Goal: Task Accomplishment & Management: Manage account settings

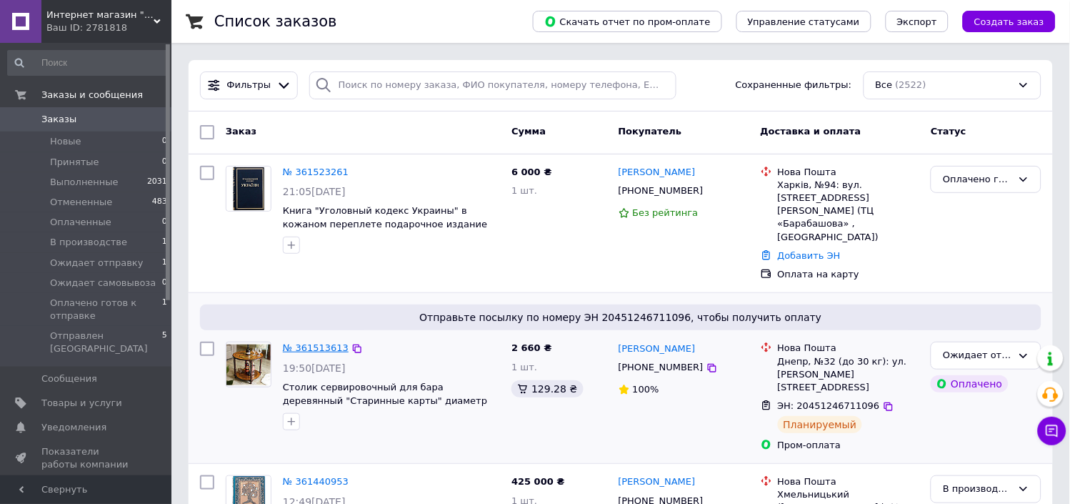
click at [317, 342] on link "№ 361513613" at bounding box center [316, 347] width 66 height 11
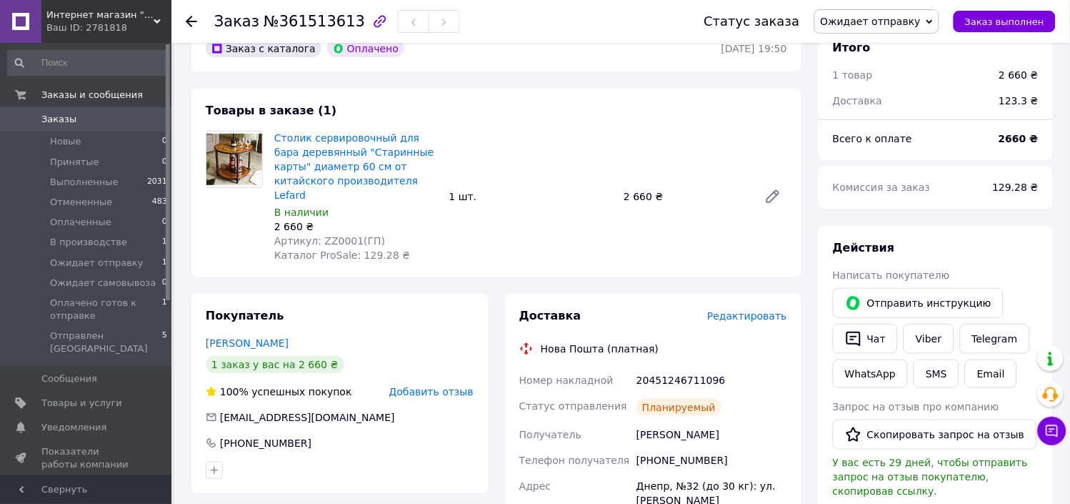
scroll to position [79, 0]
click at [929, 336] on link "Viber" at bounding box center [929, 338] width 50 height 30
click at [890, 22] on span "Ожидает отправку" at bounding box center [871, 21] width 101 height 11
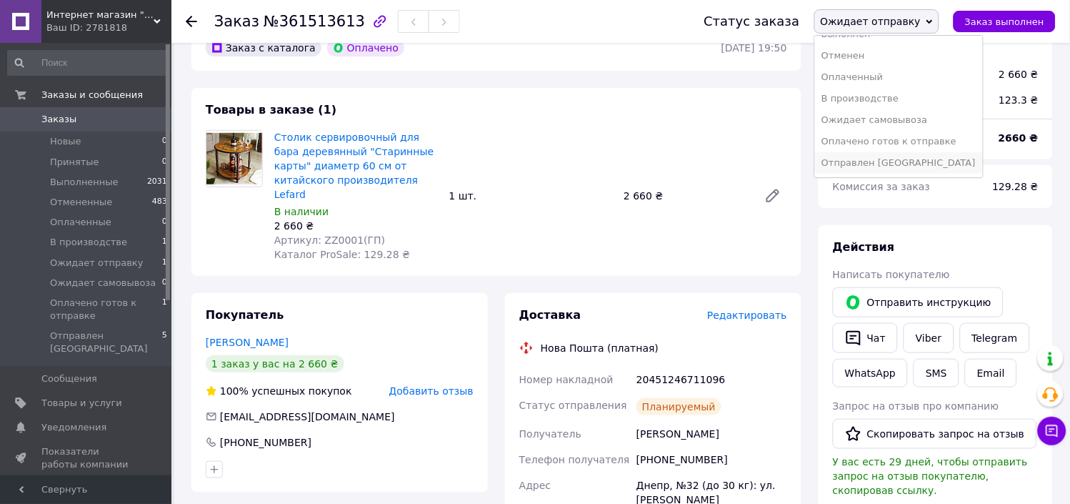
click at [901, 163] on li "Отправлен [GEOGRAPHIC_DATA]" at bounding box center [899, 162] width 169 height 21
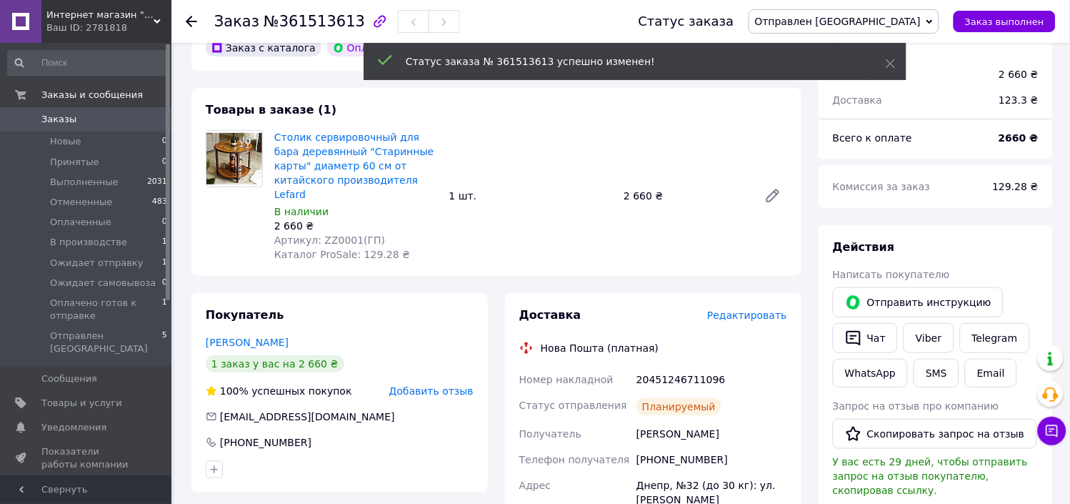
click at [56, 116] on span "Заказы" at bounding box center [58, 119] width 35 height 13
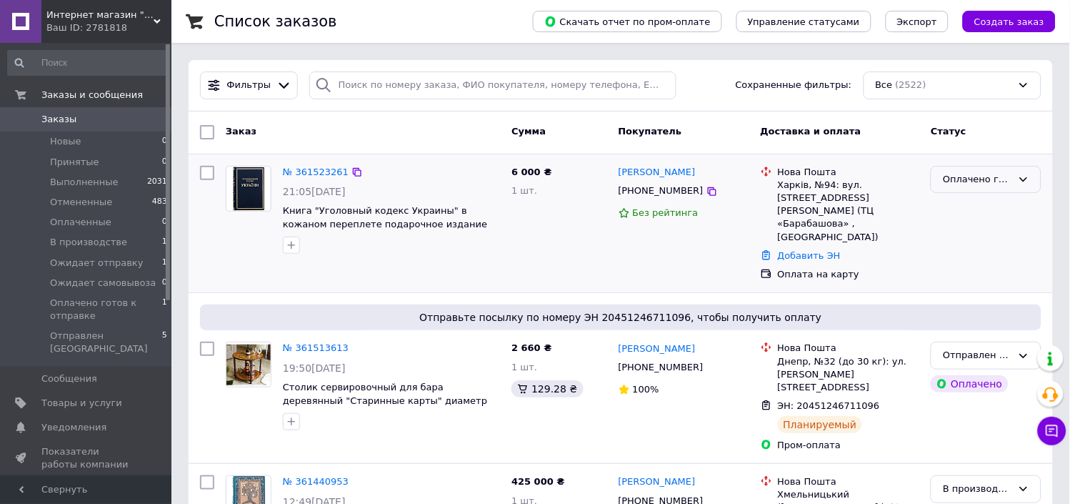
click at [974, 182] on div "Оплачено готов к отправке" at bounding box center [977, 179] width 69 height 15
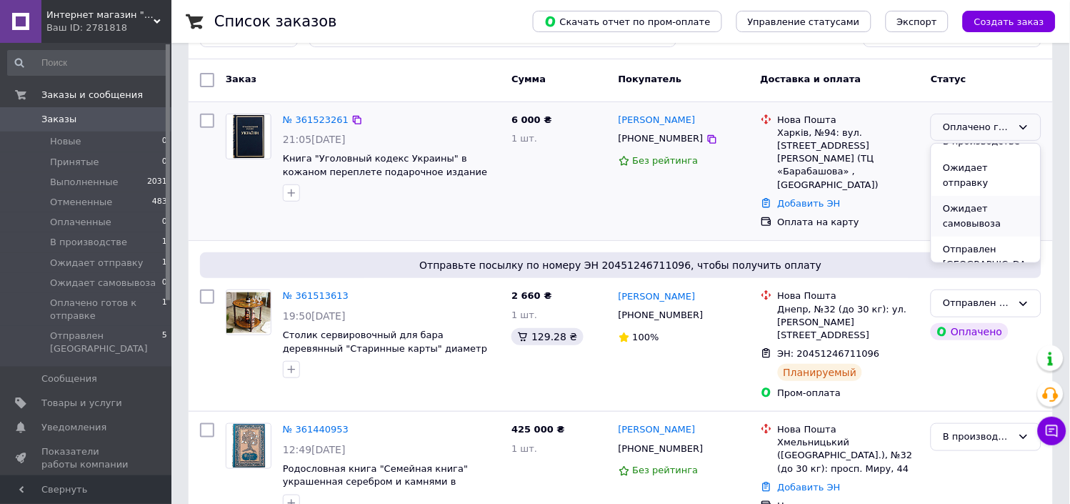
scroll to position [79, 0]
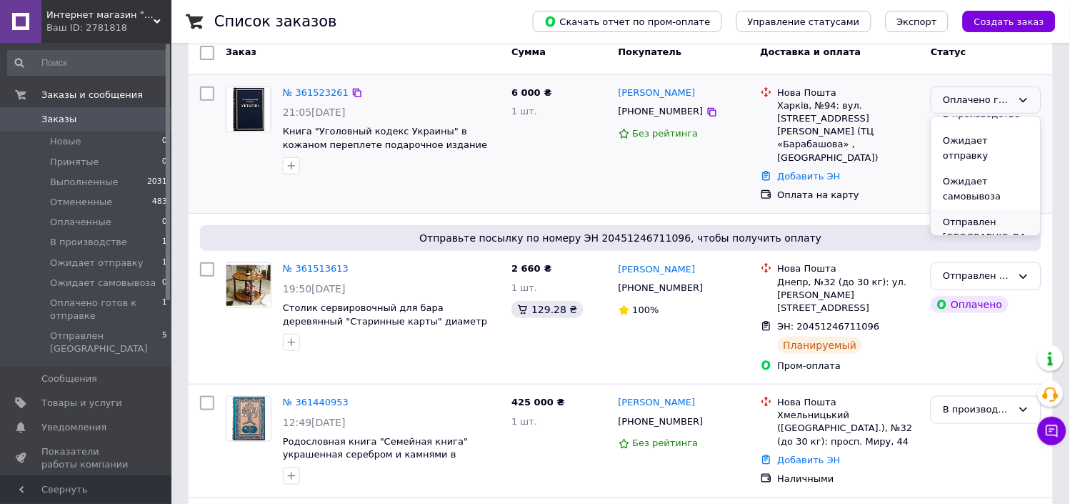
click at [969, 212] on li "Отправлен [GEOGRAPHIC_DATA]" at bounding box center [986, 237] width 109 height 56
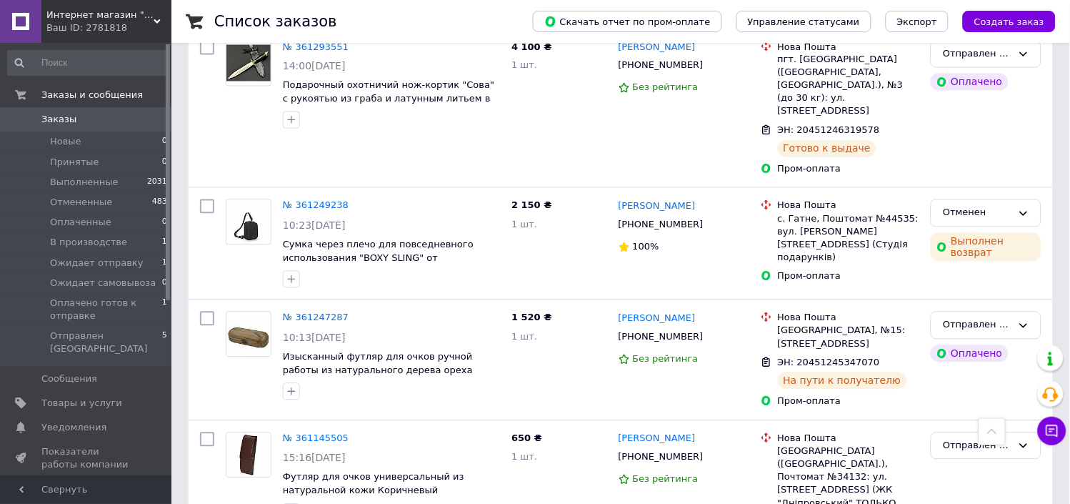
scroll to position [555, 0]
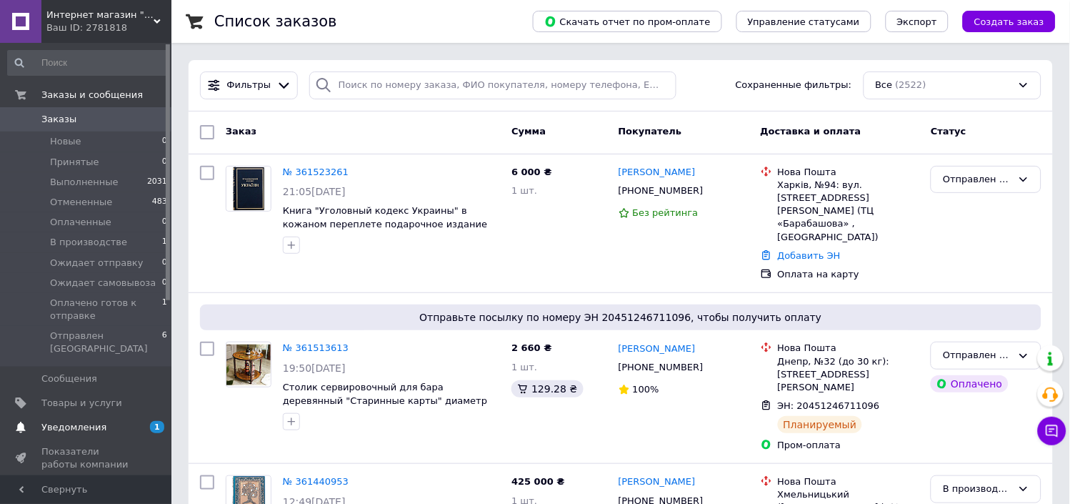
click at [77, 424] on span "Уведомления" at bounding box center [73, 427] width 65 height 13
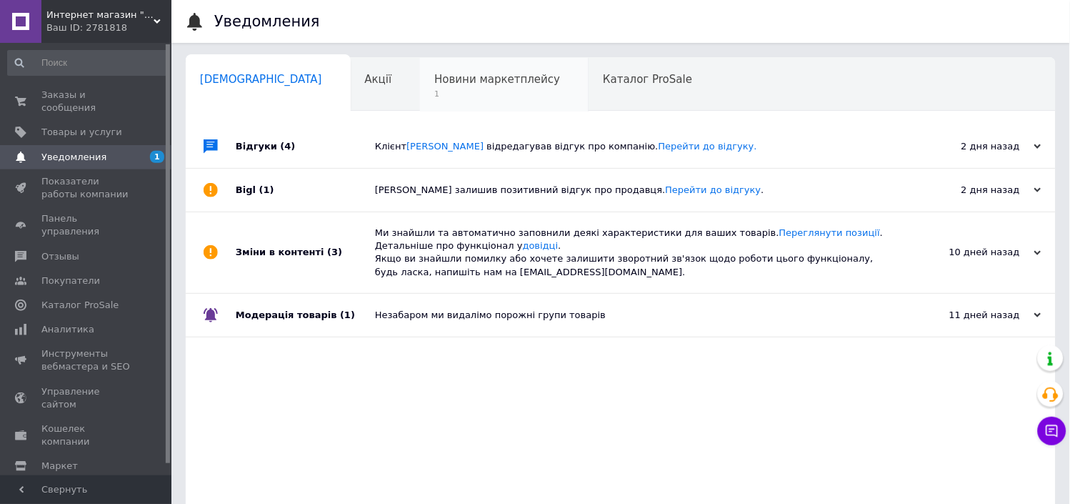
click at [425, 100] on div "Новини маркетплейсу 1" at bounding box center [504, 85] width 169 height 54
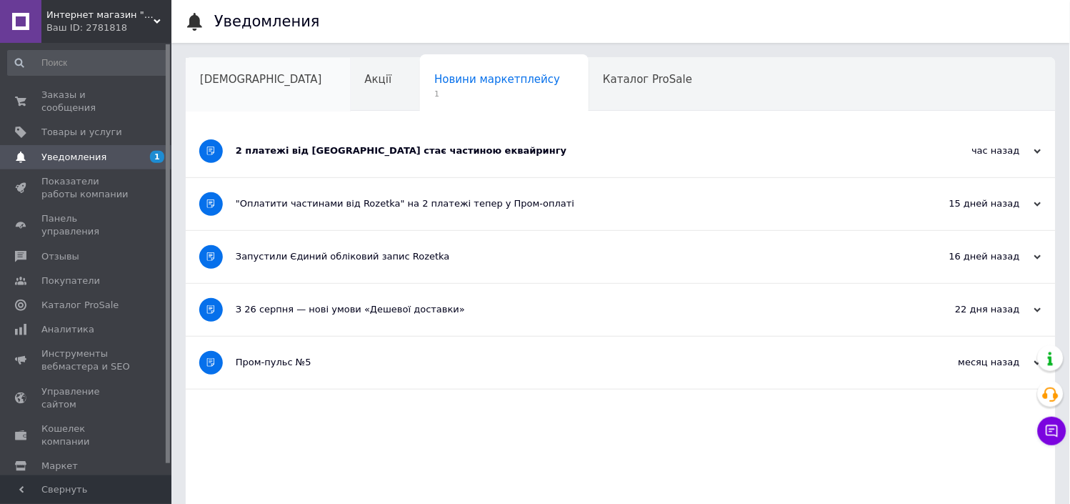
click at [213, 93] on div "Сповіщення" at bounding box center [268, 85] width 165 height 54
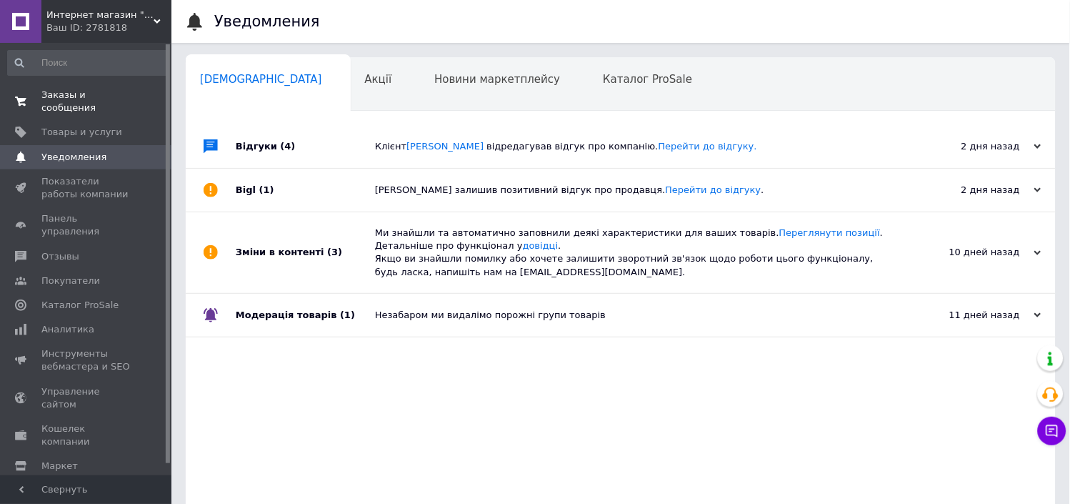
click at [107, 91] on span "Заказы и сообщения" at bounding box center [86, 102] width 91 height 26
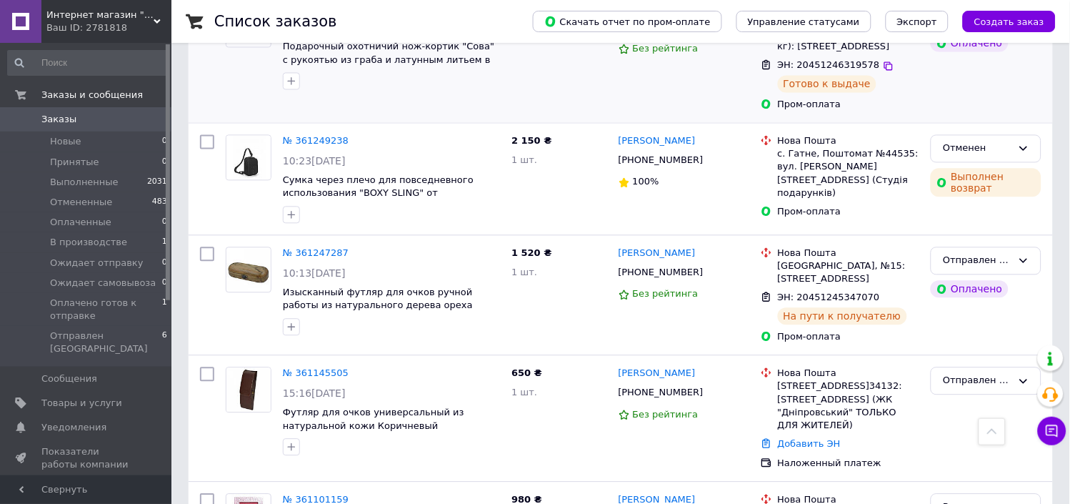
scroll to position [555, 0]
